Goal: Complete application form

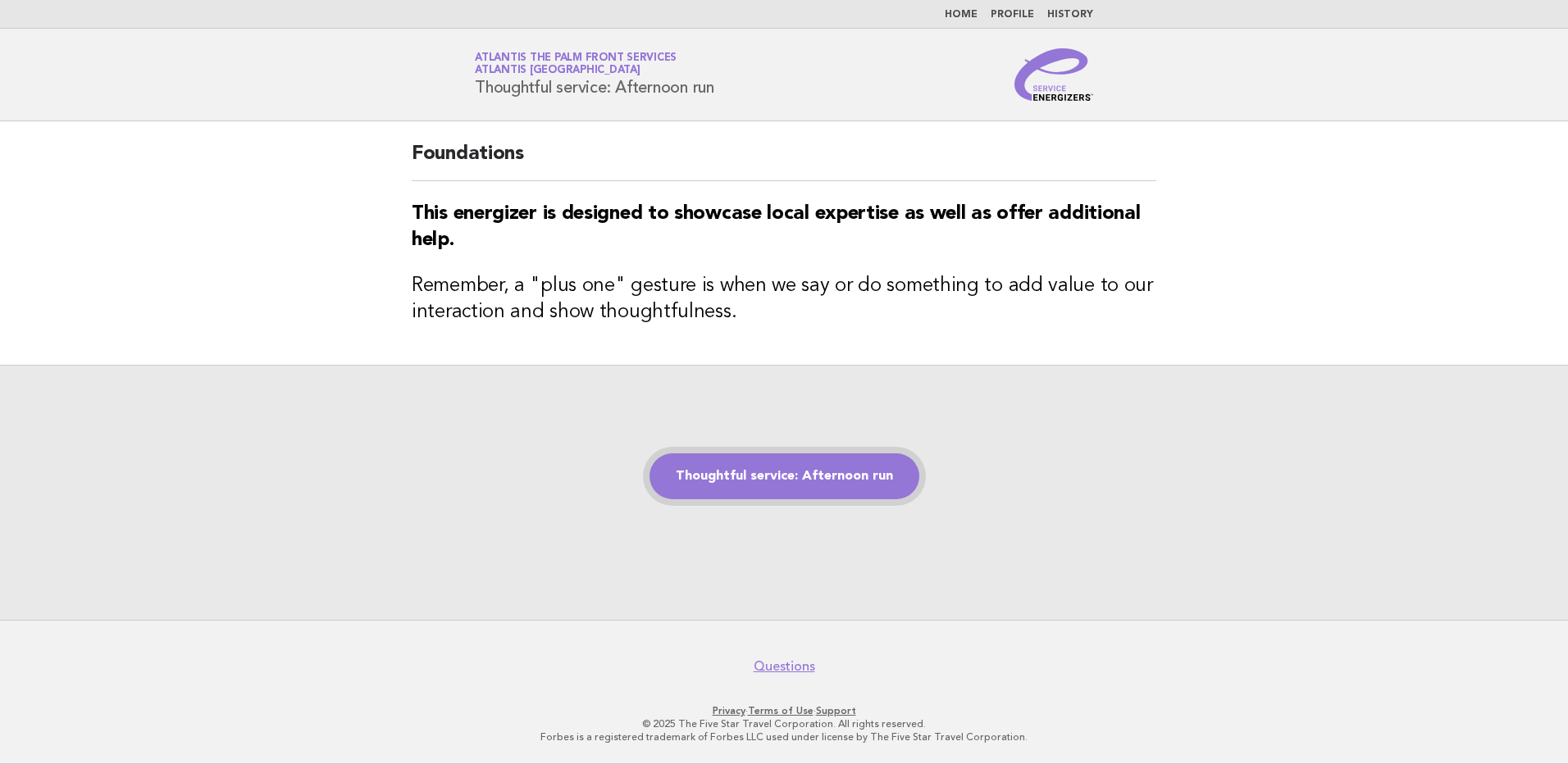
click at [781, 483] on link "Thoughtful service: Afternoon run" at bounding box center [784, 477] width 270 height 46
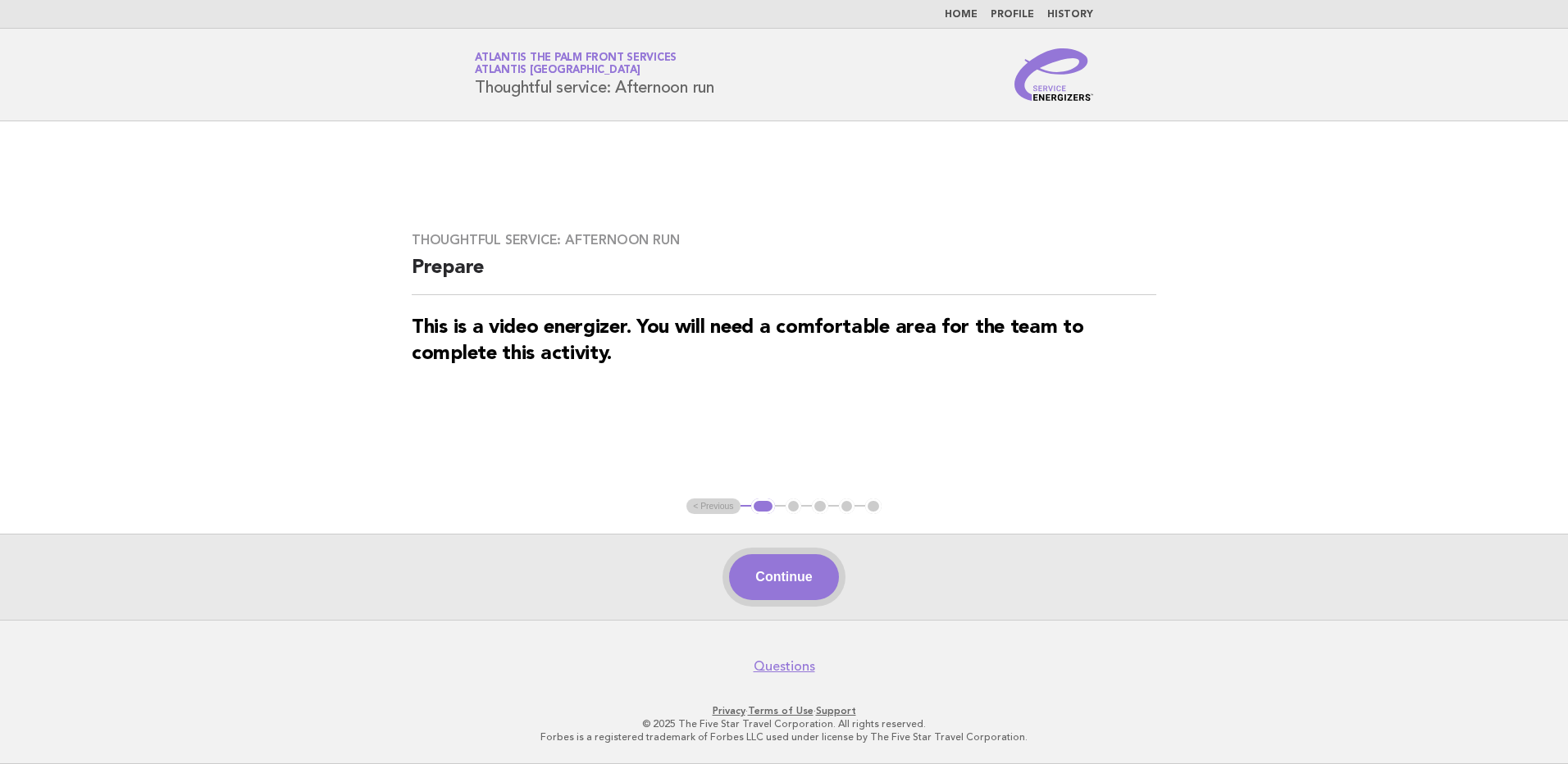
click at [795, 578] on button "Continue" at bounding box center [784, 577] width 109 height 46
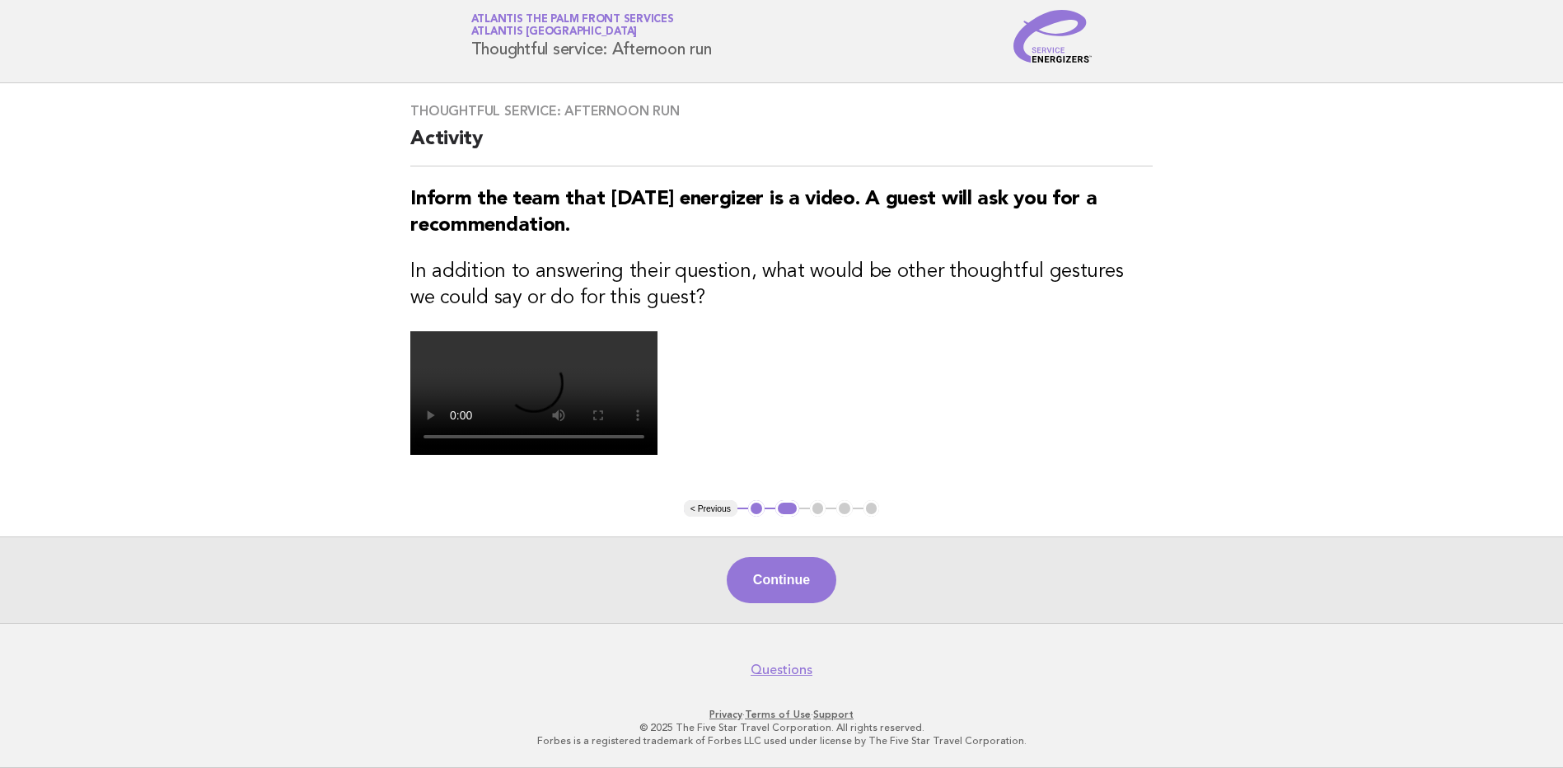
scroll to position [336, 0]
click at [776, 576] on button "Continue" at bounding box center [782, 580] width 110 height 46
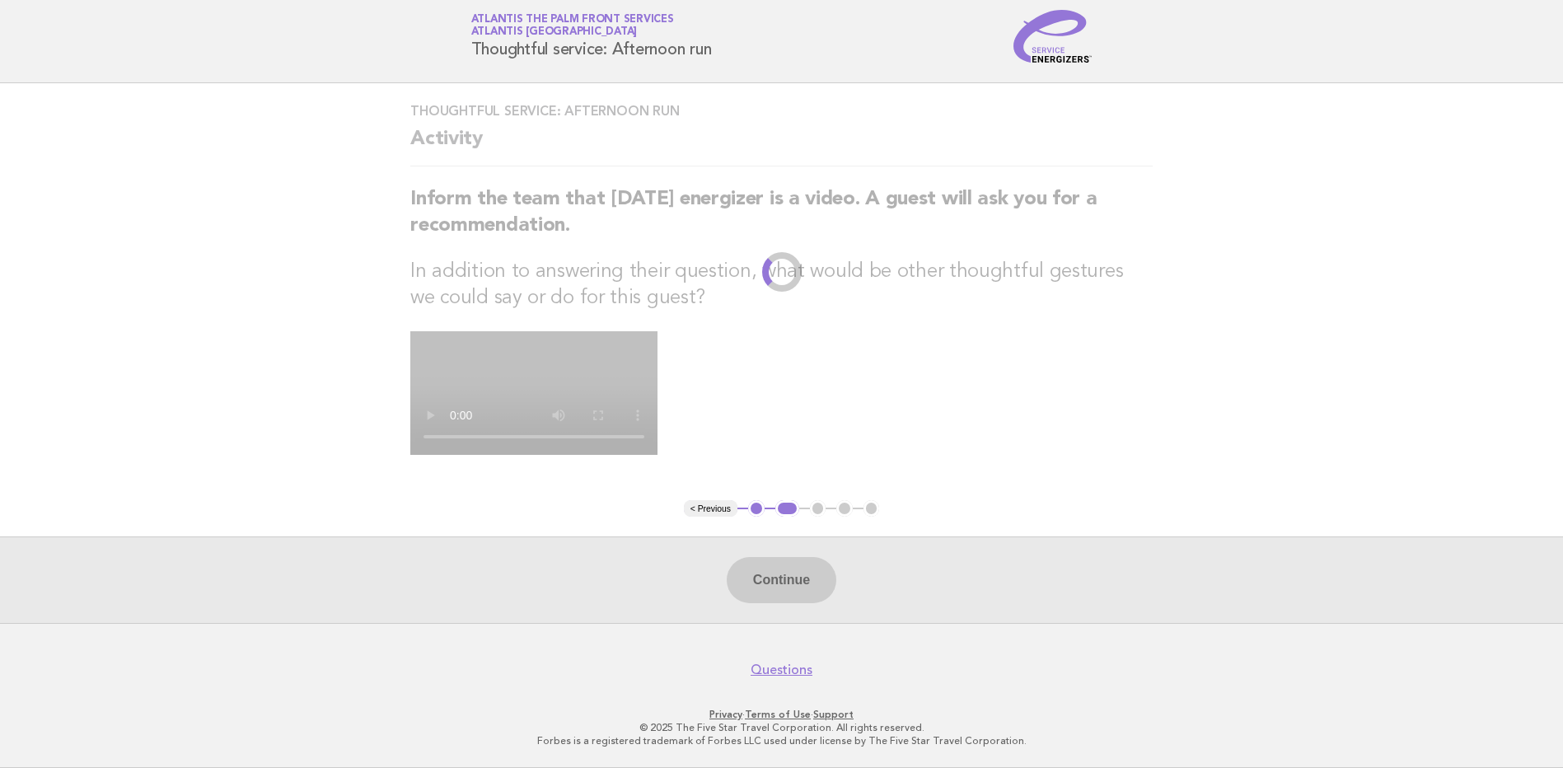
scroll to position [0, 0]
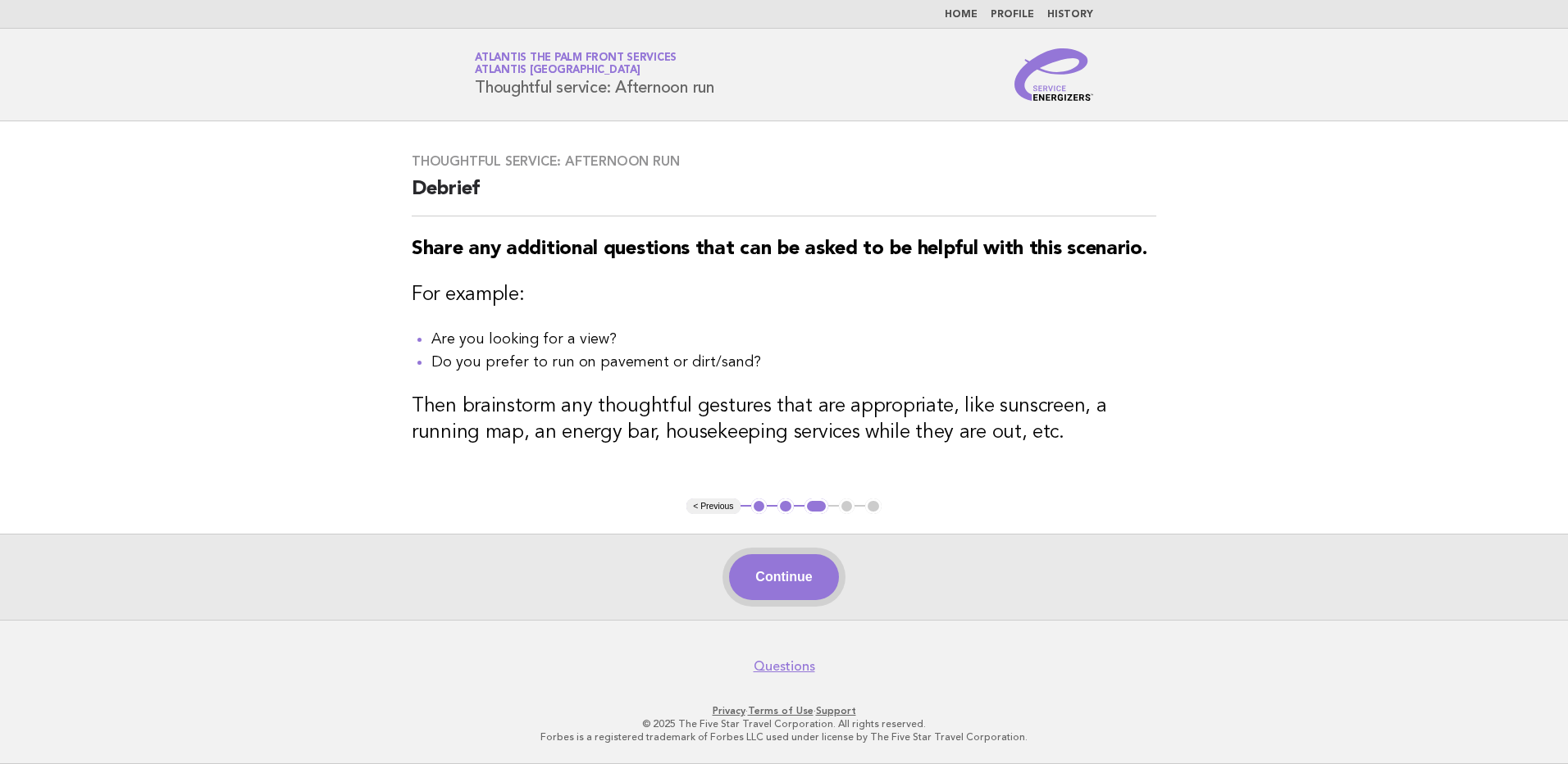
click at [791, 581] on button "Continue" at bounding box center [784, 577] width 109 height 46
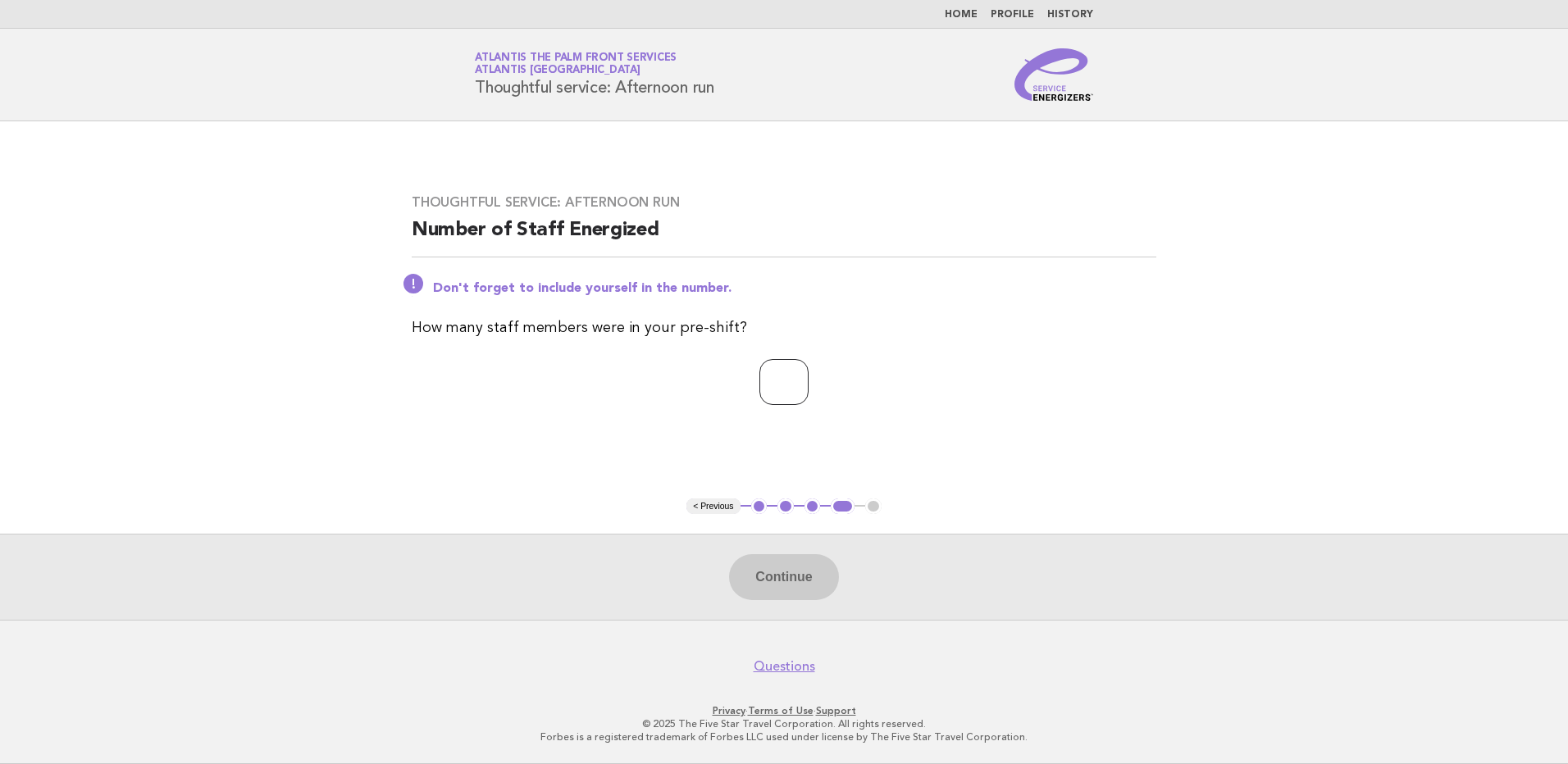
click at [762, 369] on input "number" at bounding box center [783, 382] width 49 height 46
type input "**"
click at [782, 581] on button "Continue" at bounding box center [784, 577] width 109 height 46
